Goal: Find contact information: Find contact information

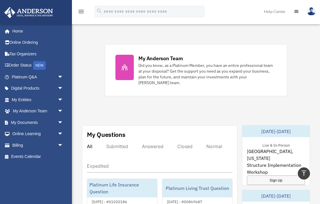
scroll to position [244, 0]
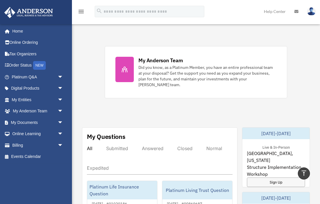
click at [233, 75] on div "Did you know, as a Platinum Member, you have an entire professional team at you…" at bounding box center [207, 75] width 138 height 23
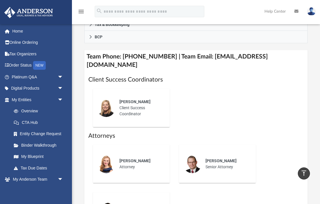
scroll to position [238, 0]
click at [255, 58] on h4 "Team Phone: [PHONE_NUMBER] | Team Email: [EMAIL_ADDRESS][DOMAIN_NAME]" at bounding box center [195, 61] width 223 height 22
click at [258, 88] on div "[PERSON_NAME] Client Success Coordinator" at bounding box center [195, 108] width 215 height 48
click at [159, 109] on div "[PERSON_NAME] Client Success Coordinator" at bounding box center [140, 108] width 50 height 26
click at [152, 107] on div "[PERSON_NAME] Client Success Coordinator" at bounding box center [140, 108] width 50 height 26
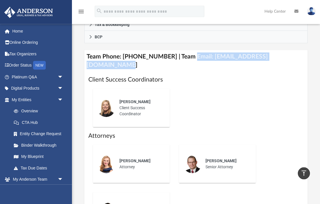
click at [227, 86] on div "[PERSON_NAME] Client Success Coordinator" at bounding box center [195, 108] width 215 height 48
copy h4 "[EMAIL_ADDRESS][DOMAIN_NAME]"
